Goal: Transaction & Acquisition: Purchase product/service

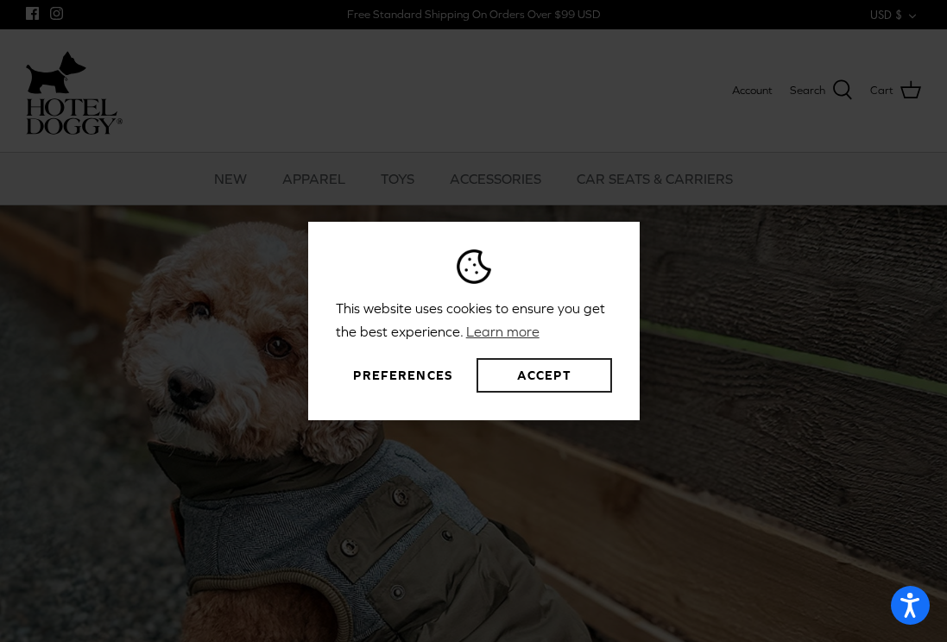
click at [542, 371] on button "Accept" at bounding box center [544, 375] width 135 height 35
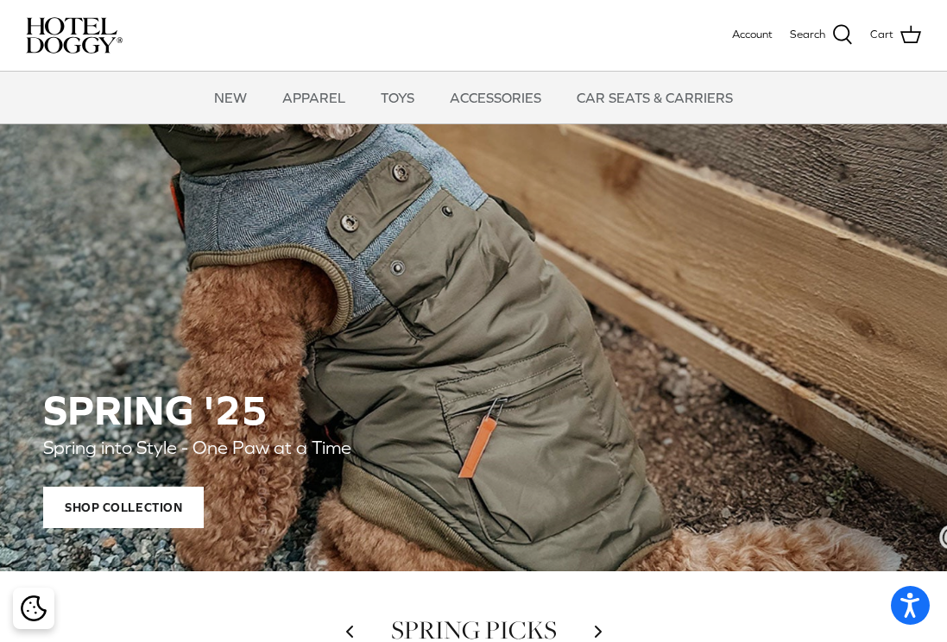
scroll to position [194, 0]
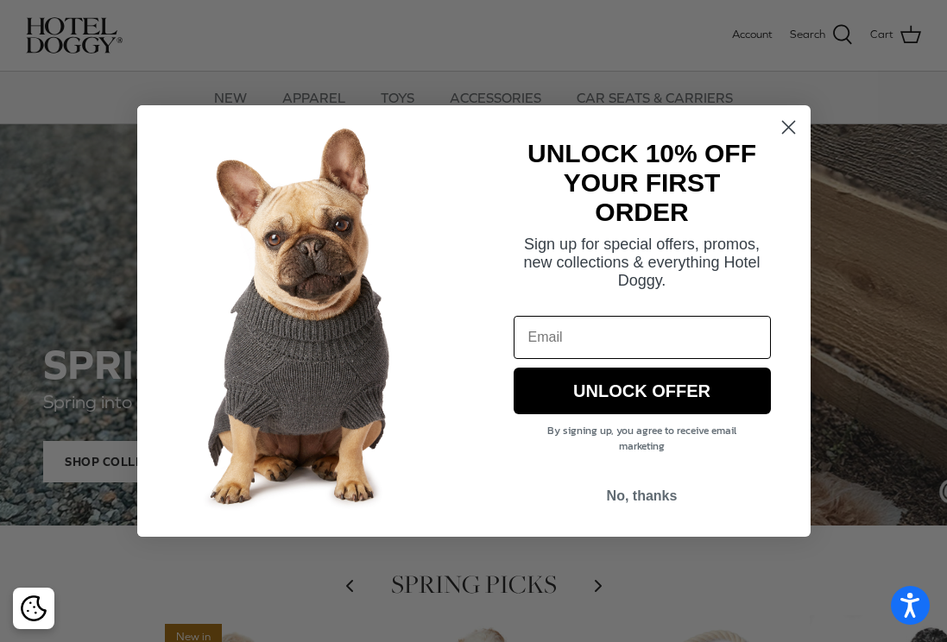
click at [783, 125] on circle "Close dialog" at bounding box center [787, 127] width 28 height 28
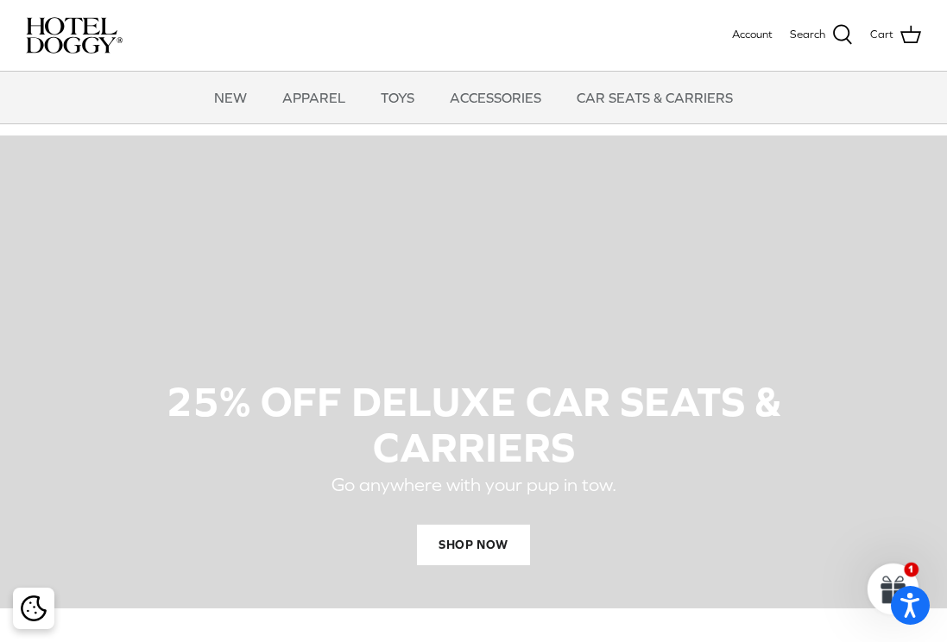
scroll to position [970, 0]
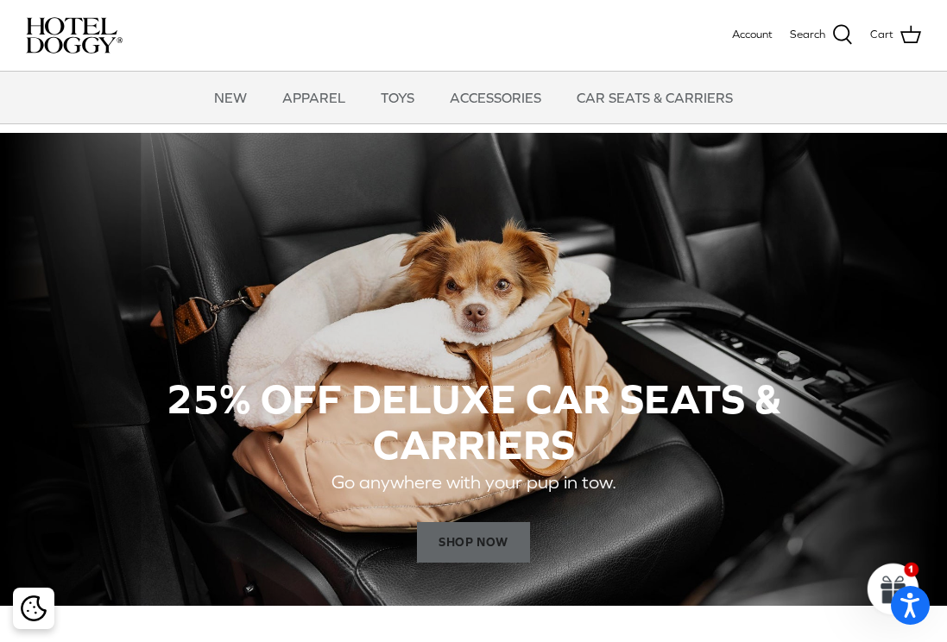
click at [472, 536] on span "SHOP NOW" at bounding box center [473, 542] width 112 height 41
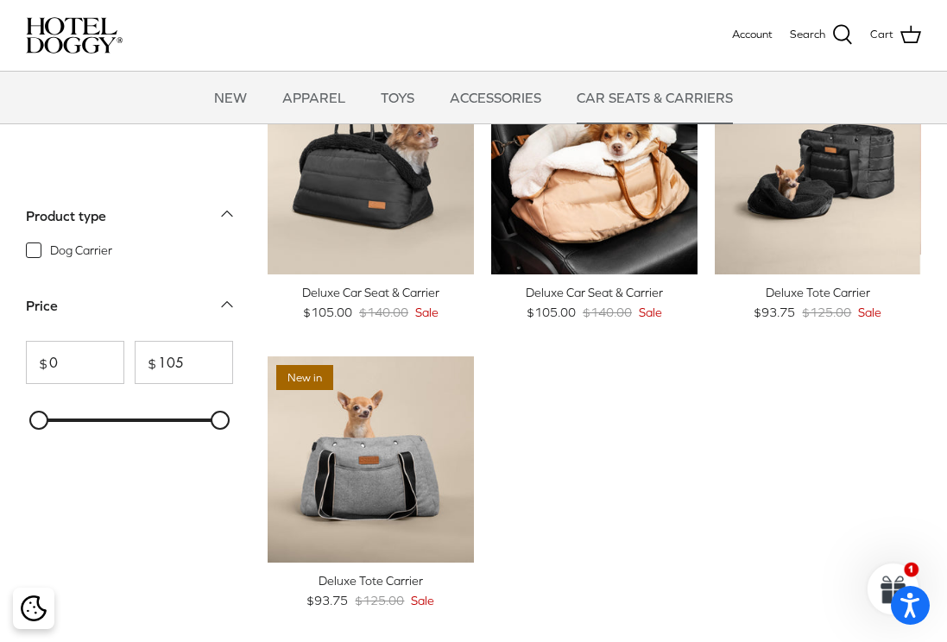
scroll to position [54, 0]
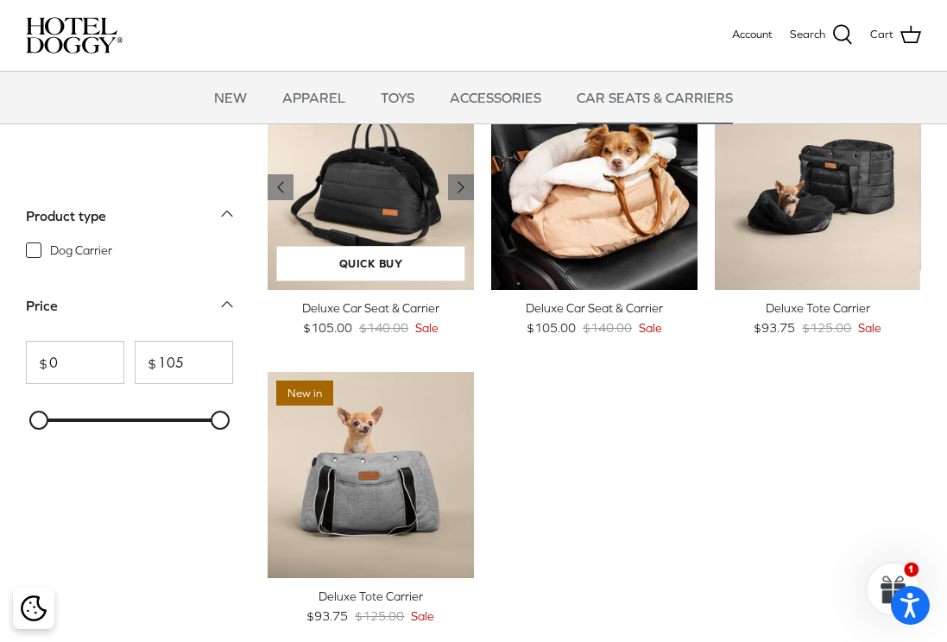
click at [394, 192] on img "Deluxe Car Seat & Carrier" at bounding box center [371, 187] width 206 height 206
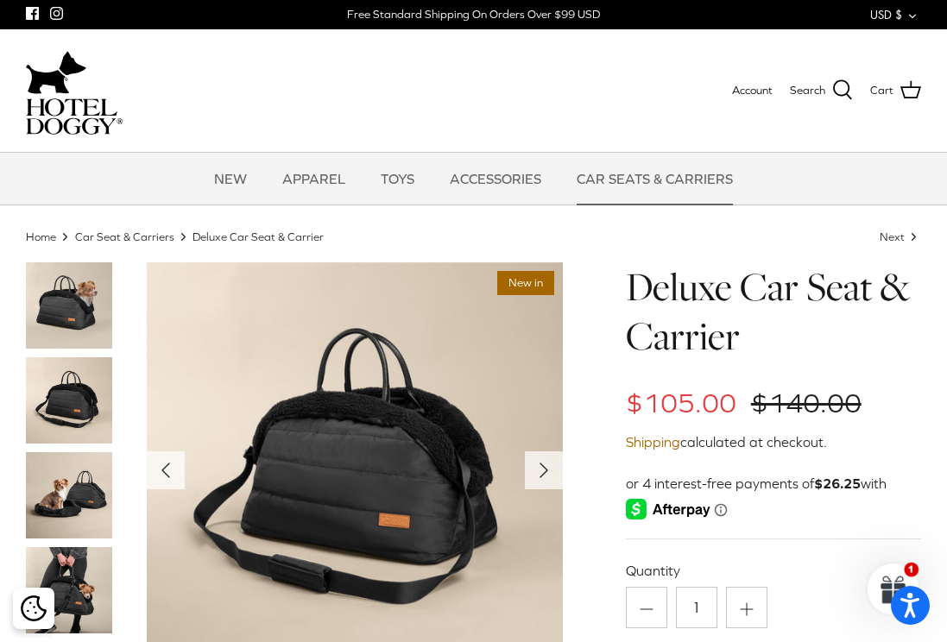
click at [66, 501] on img at bounding box center [69, 495] width 86 height 86
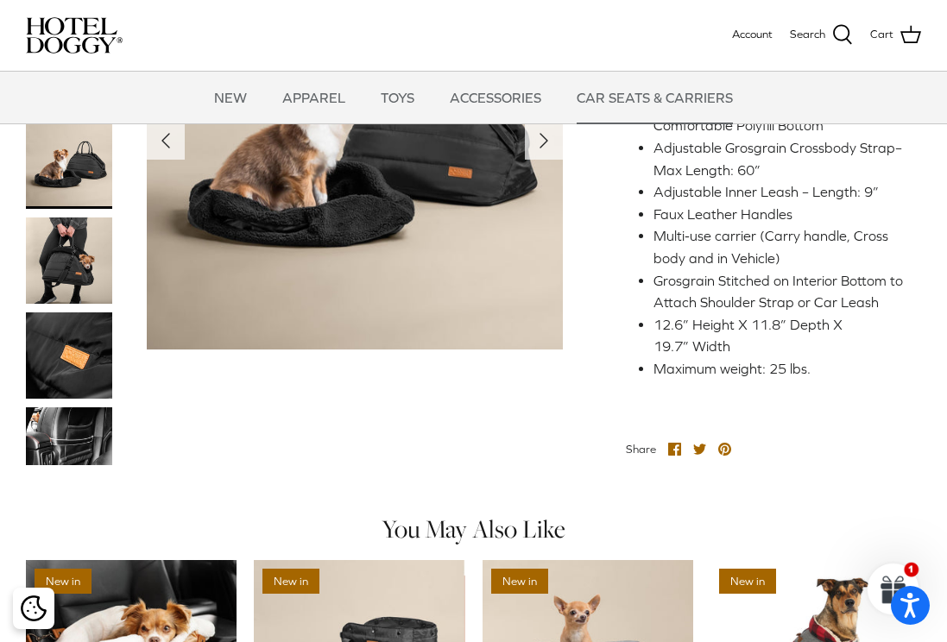
scroll to position [737, 0]
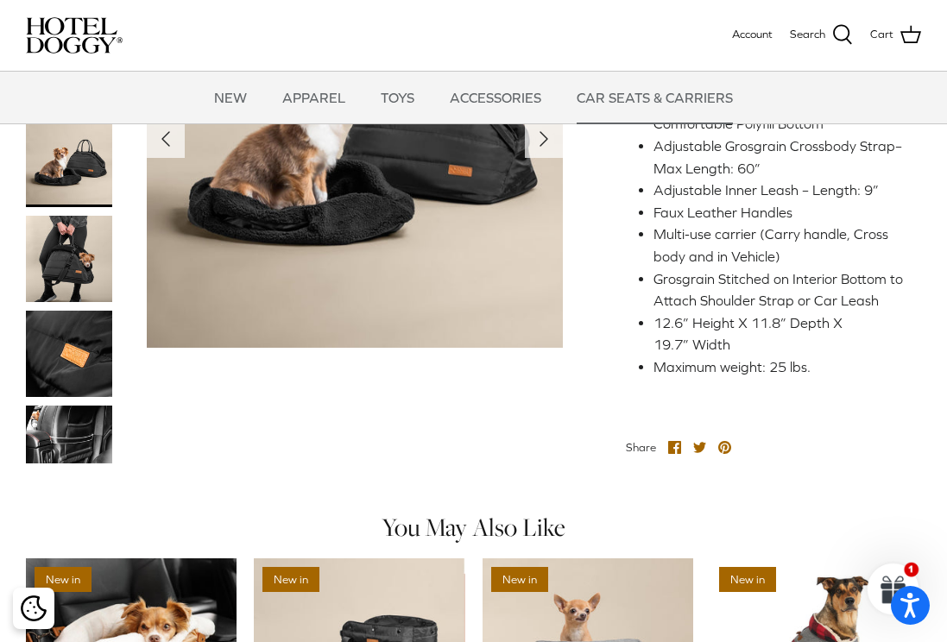
click at [87, 445] on img at bounding box center [69, 434] width 86 height 58
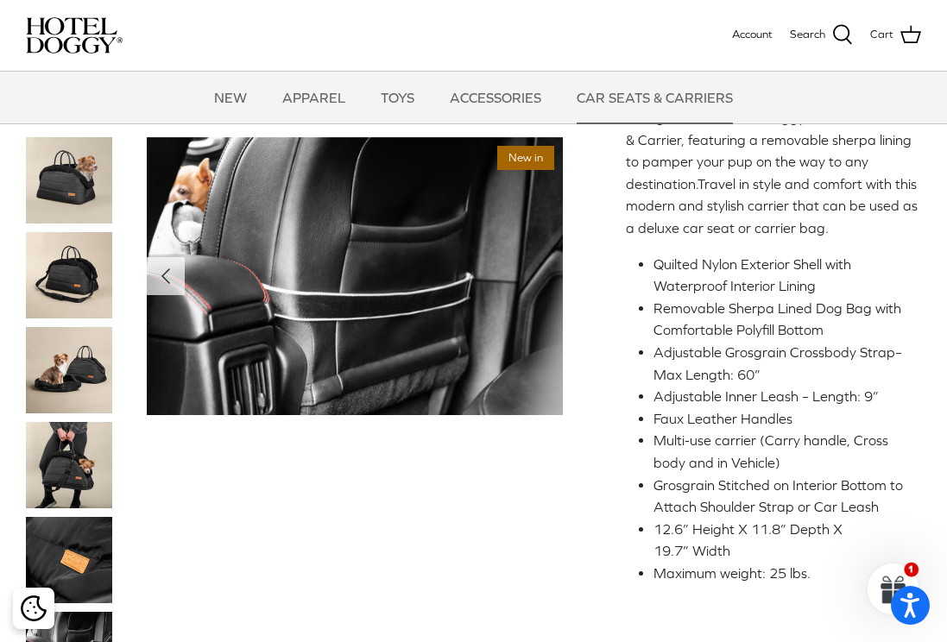
scroll to position [473, 0]
